Goal: Information Seeking & Learning: Find specific fact

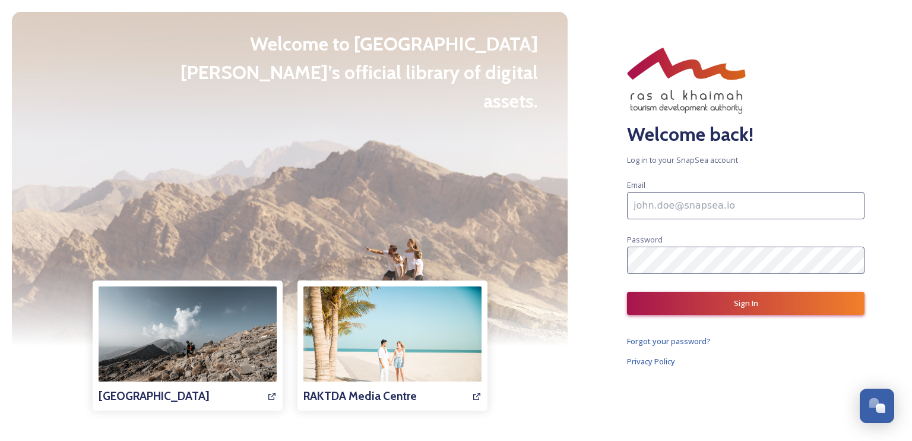
click at [686, 205] on input at bounding box center [745, 205] width 237 height 27
paste input "[EMAIL_ADDRESS][DOMAIN_NAME]"
type input "[EMAIL_ADDRESS][DOMAIN_NAME]"
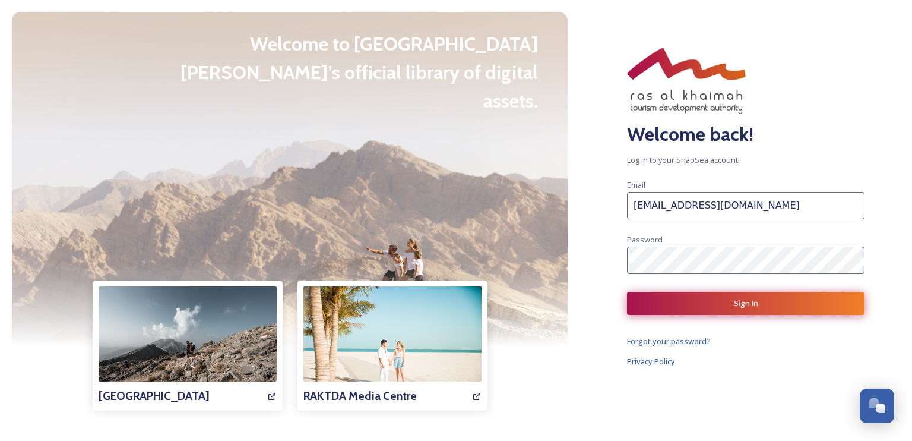
click at [698, 299] on button "Sign In" at bounding box center [745, 303] width 237 height 23
click at [709, 314] on div "Welcome back! Log in to your SnapSea account Email [EMAIL_ADDRESS][DOMAIN_NAME]…" at bounding box center [745, 220] width 332 height 441
click at [709, 302] on button "Sign In" at bounding box center [745, 303] width 237 height 23
click at [686, 205] on input "[EMAIL_ADDRESS][DOMAIN_NAME]" at bounding box center [745, 205] width 237 height 27
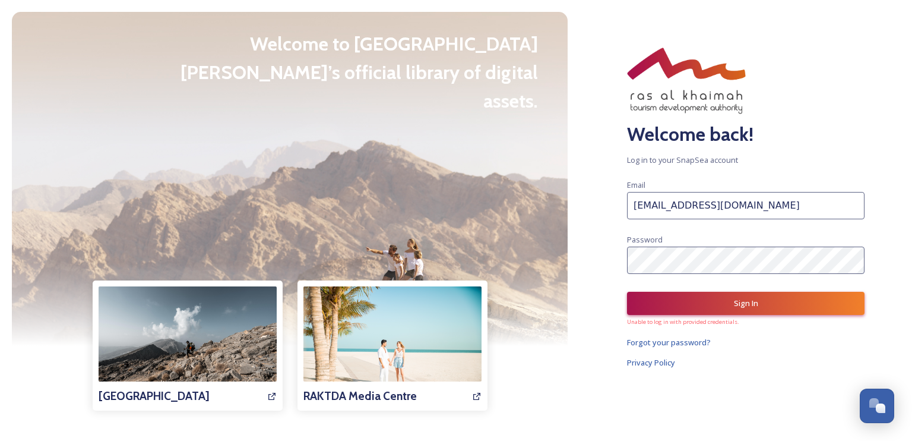
click at [686, 205] on input "[EMAIL_ADDRESS][DOMAIN_NAME]" at bounding box center [745, 205] width 237 height 27
click at [781, 218] on input "[EMAIL_ADDRESS][DOMAIN_NAME]" at bounding box center [745, 205] width 237 height 27
click at [664, 208] on input "[EMAIL_ADDRESS][DOMAIN_NAME]" at bounding box center [745, 205] width 237 height 27
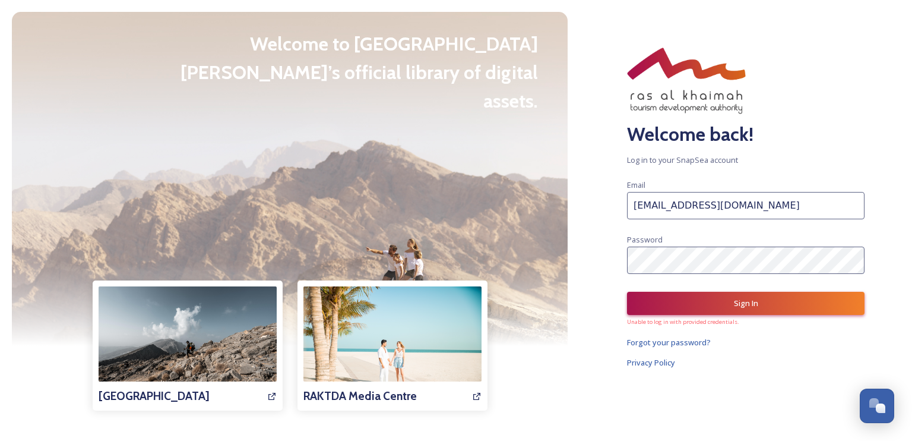
click at [665, 208] on input "[EMAIL_ADDRESS][DOMAIN_NAME]" at bounding box center [745, 205] width 237 height 27
click at [730, 296] on button "Sign In" at bounding box center [745, 303] width 237 height 23
click at [679, 205] on input at bounding box center [745, 205] width 237 height 27
type input "[EMAIL_ADDRESS][DOMAIN_NAME]"
click at [745, 296] on button "Sign In" at bounding box center [745, 303] width 237 height 23
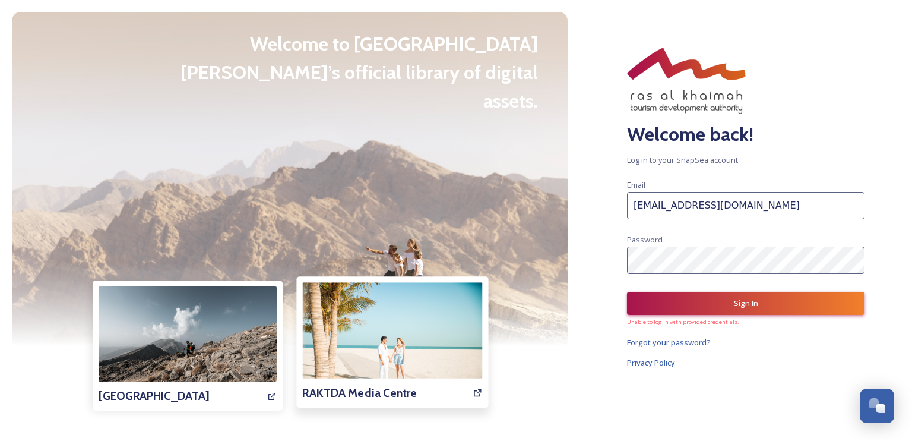
click at [400, 313] on img at bounding box center [392, 343] width 180 height 120
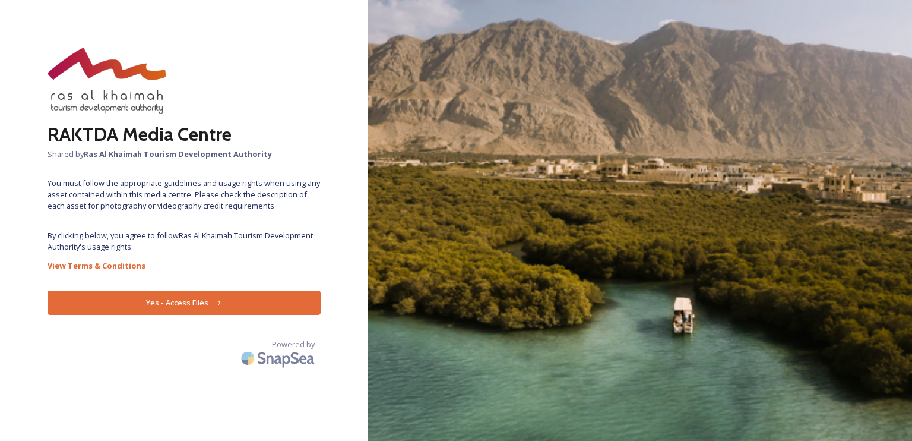
click at [262, 238] on span "By clicking below, you agree to follow Ras Al Khaimah Tourism Development Autho…" at bounding box center [183, 241] width 273 height 23
click at [245, 292] on button "Yes - Access Files" at bounding box center [183, 302] width 273 height 24
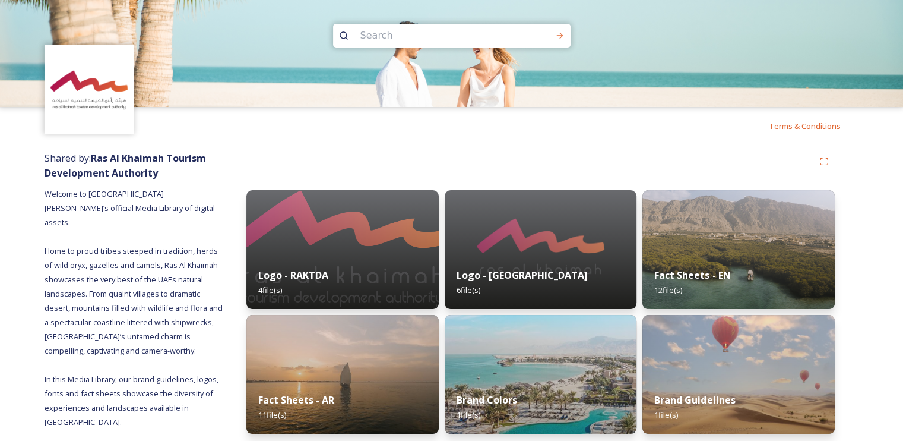
click at [421, 35] on input at bounding box center [435, 36] width 163 height 26
type input "t"
type input "museum"
click at [558, 33] on icon at bounding box center [559, 35] width 9 height 9
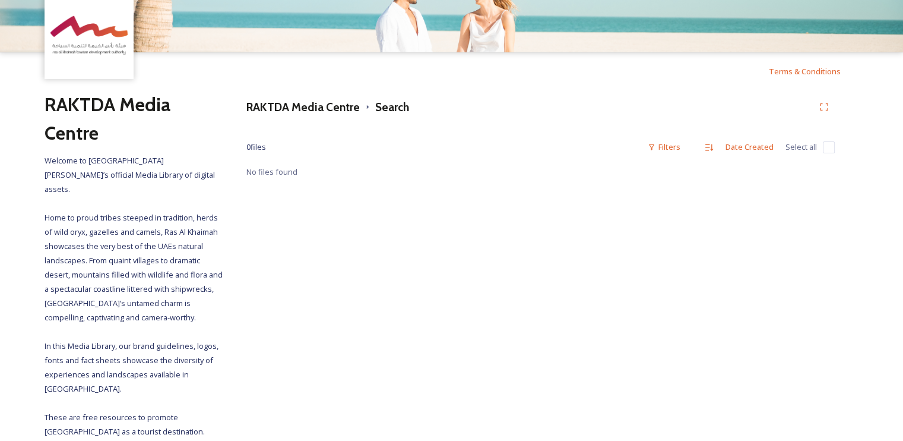
scroll to position [62, 0]
